Goal: Task Accomplishment & Management: Use online tool/utility

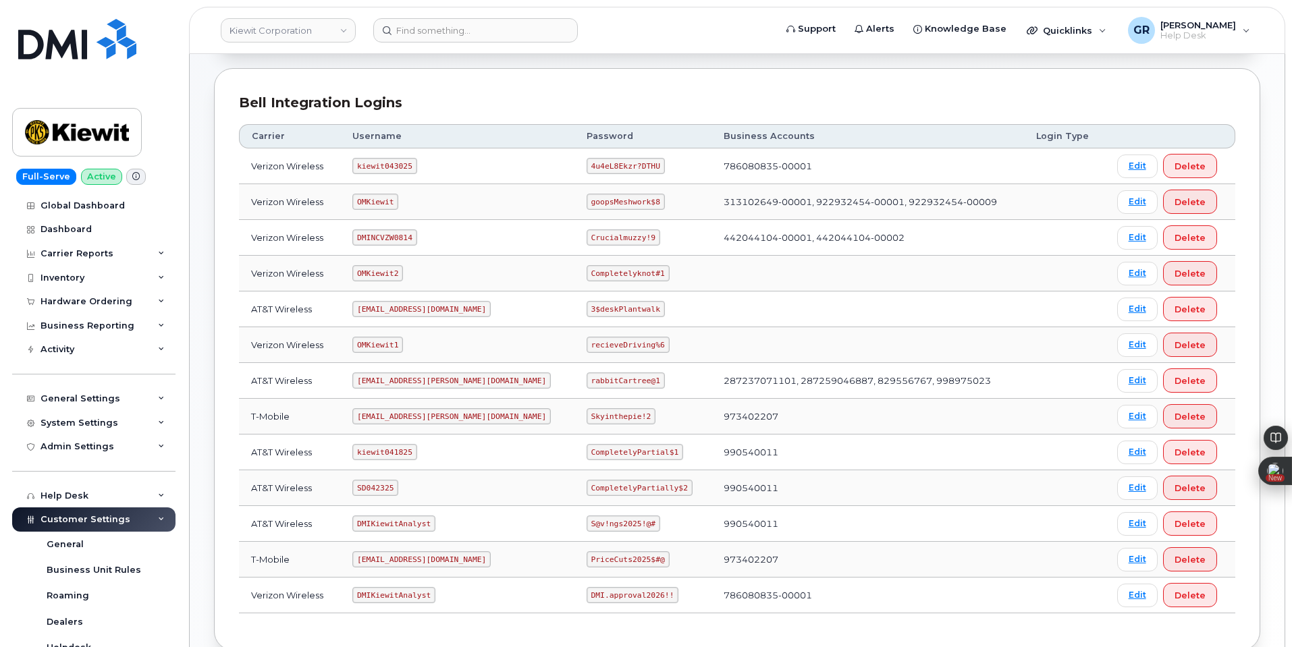
scroll to position [203, 0]
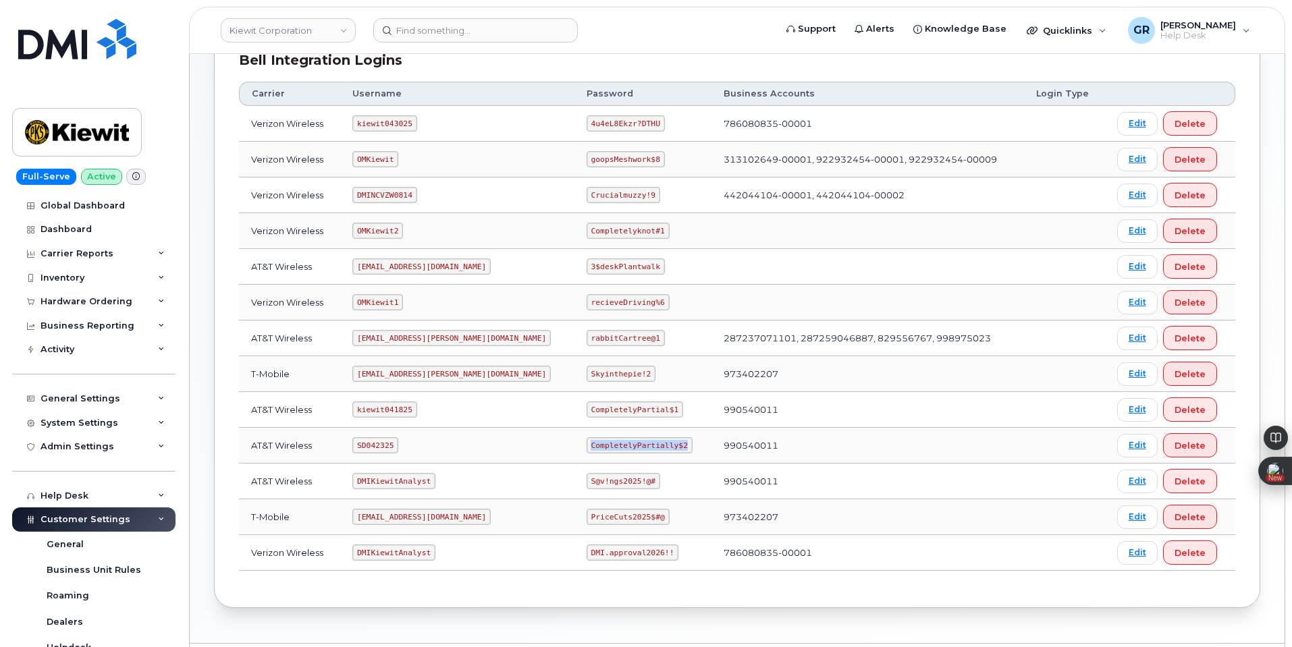
drag, startPoint x: 560, startPoint y: 448, endPoint x: 639, endPoint y: 450, distance: 79.0
click at [639, 450] on code "CompletelyPartially$2" at bounding box center [640, 446] width 106 height 16
copy code "CompletelyPartially$2"
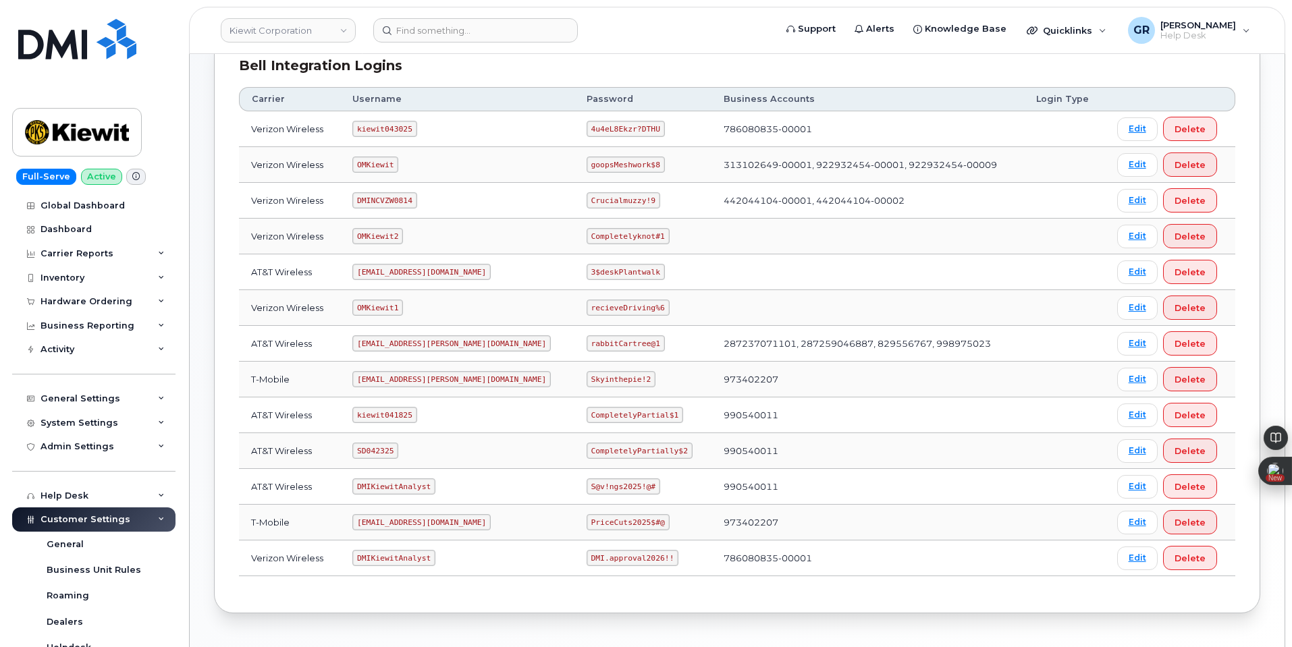
scroll to position [203, 0]
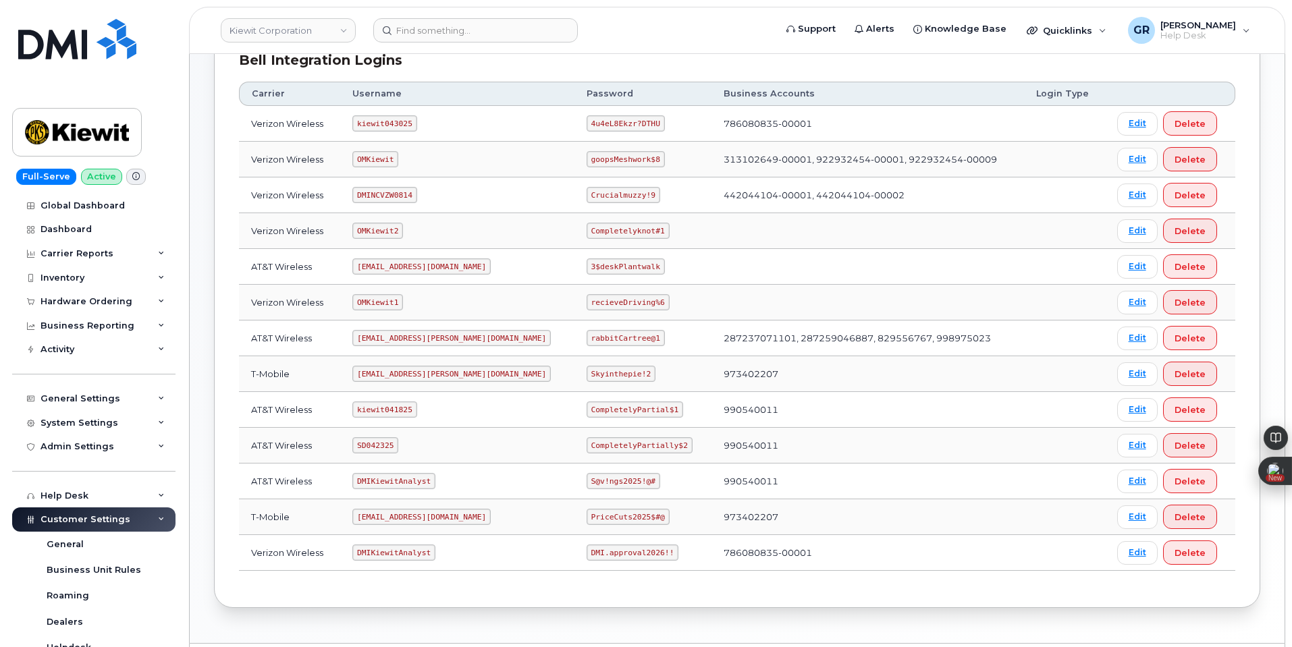
click at [587, 450] on code "CompletelyPartially$2" at bounding box center [640, 446] width 106 height 16
click at [587, 446] on code "CompletelyPartially$2" at bounding box center [640, 446] width 106 height 16
copy code "CompletelyPartially$2"
